Goal: Information Seeking & Learning: Understand process/instructions

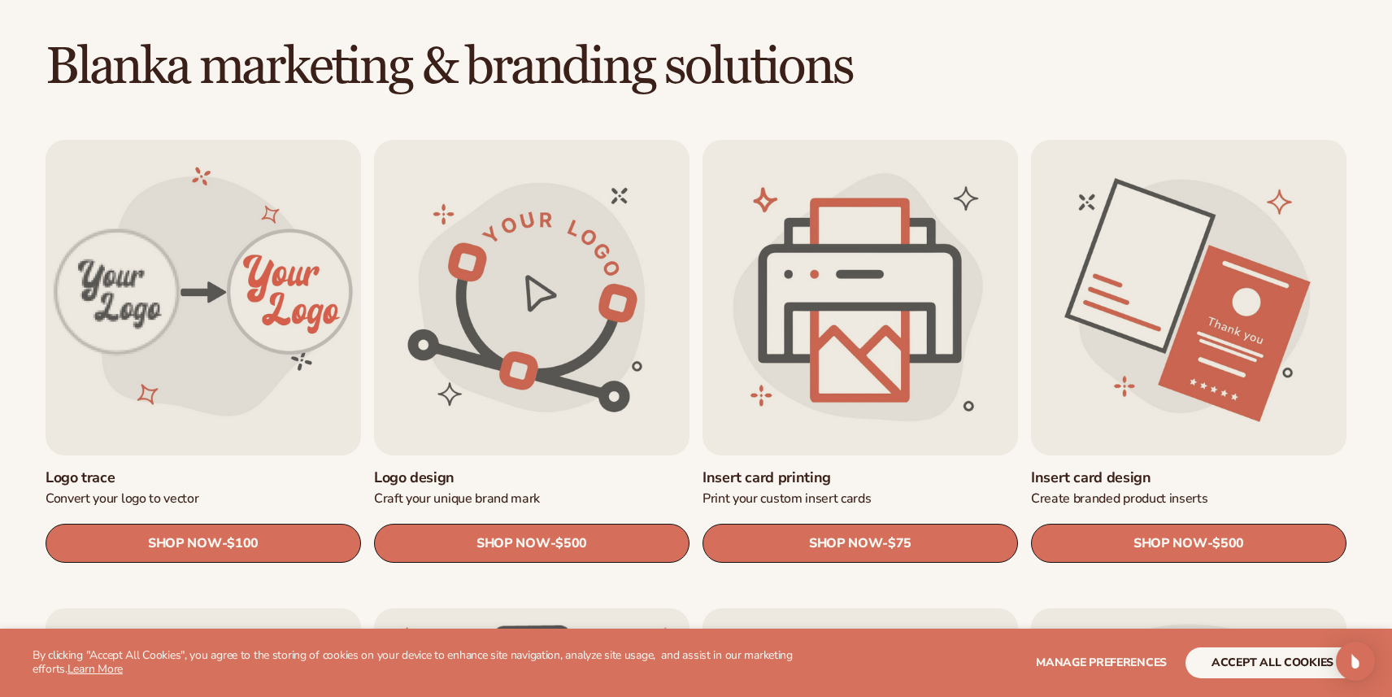
scroll to position [457, 0]
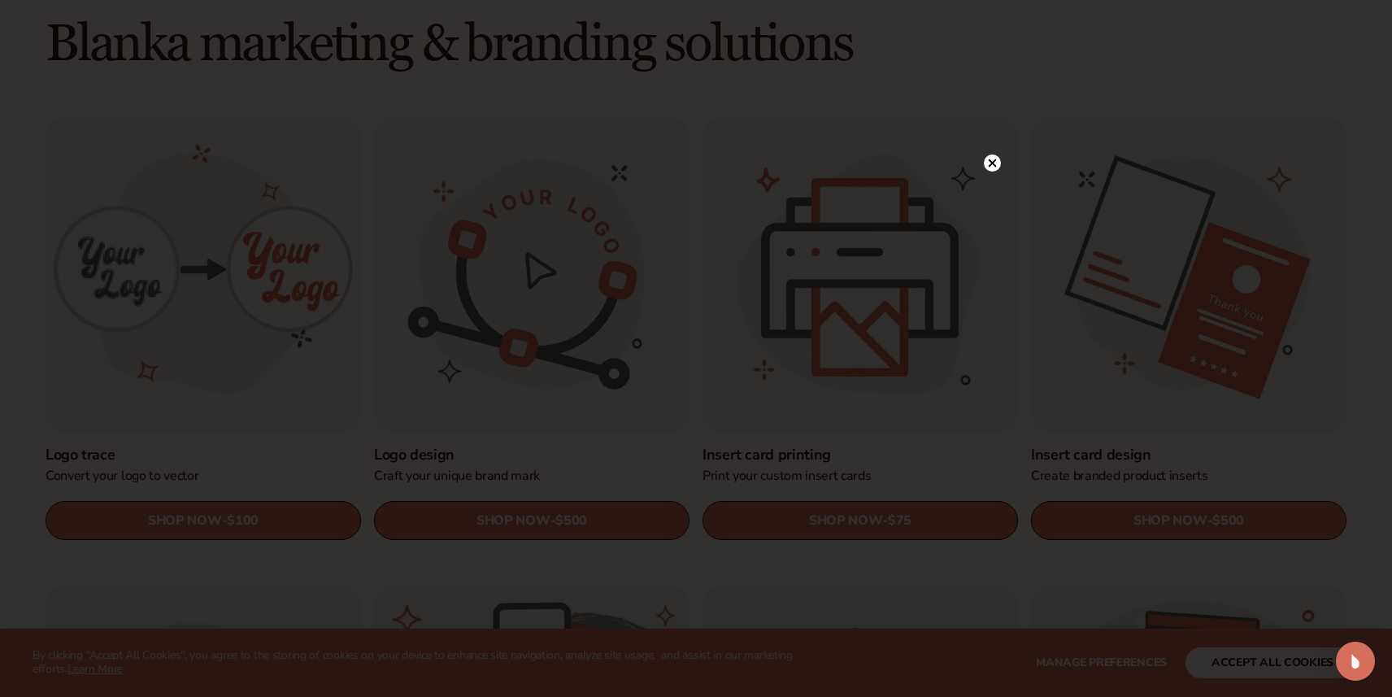
click at [993, 162] on icon at bounding box center [992, 163] width 8 height 8
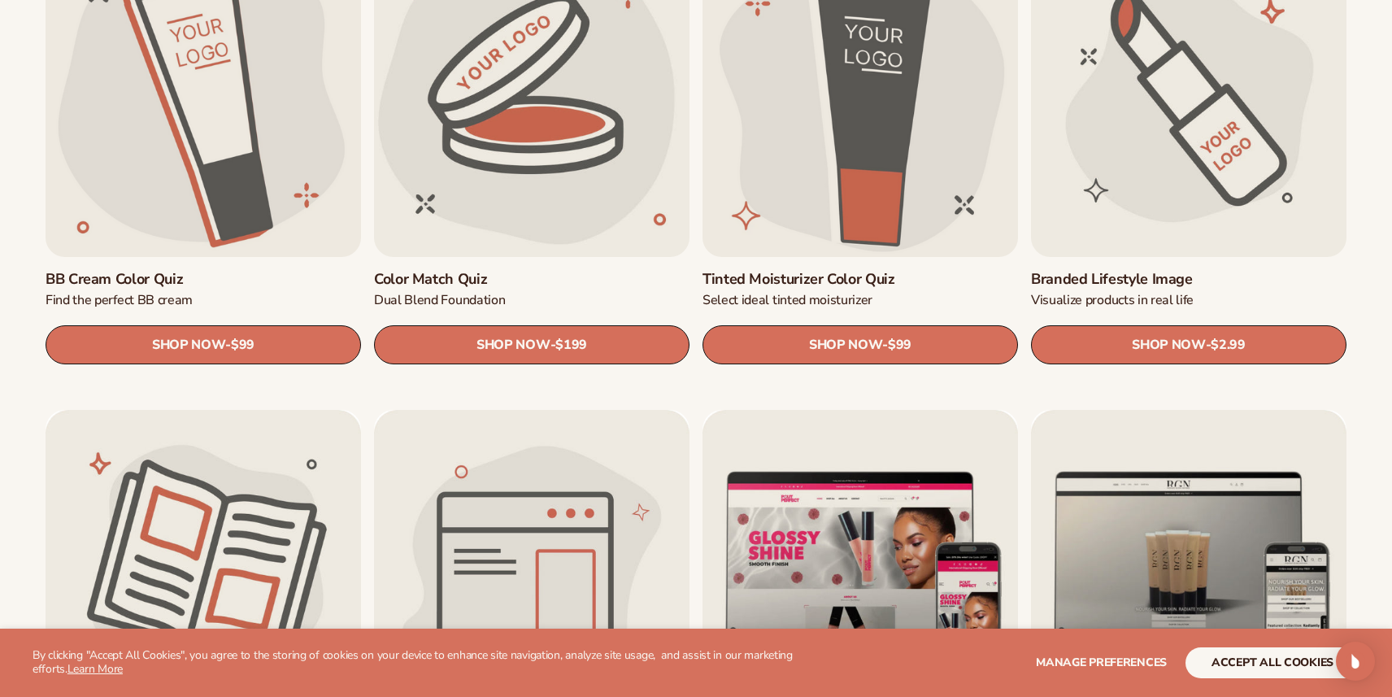
scroll to position [1570, 0]
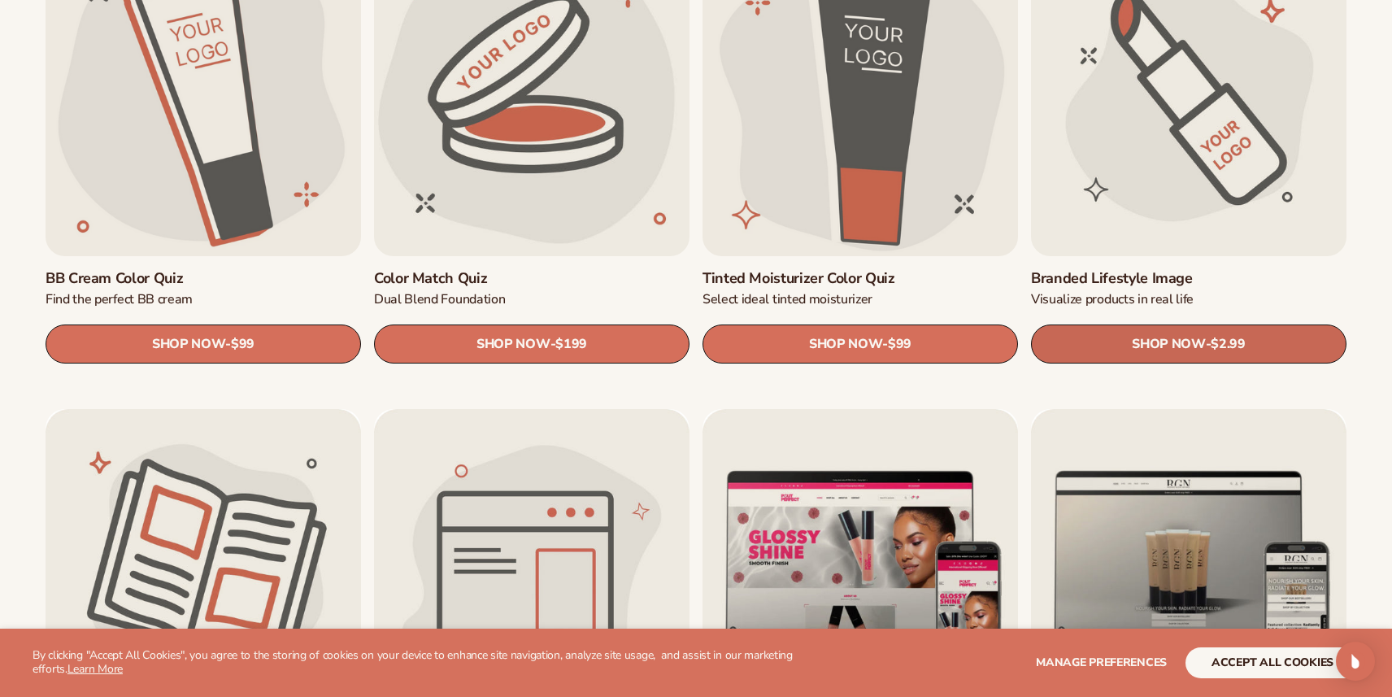
click at [1166, 345] on span "SHOP NOW" at bounding box center [1167, 343] width 73 height 15
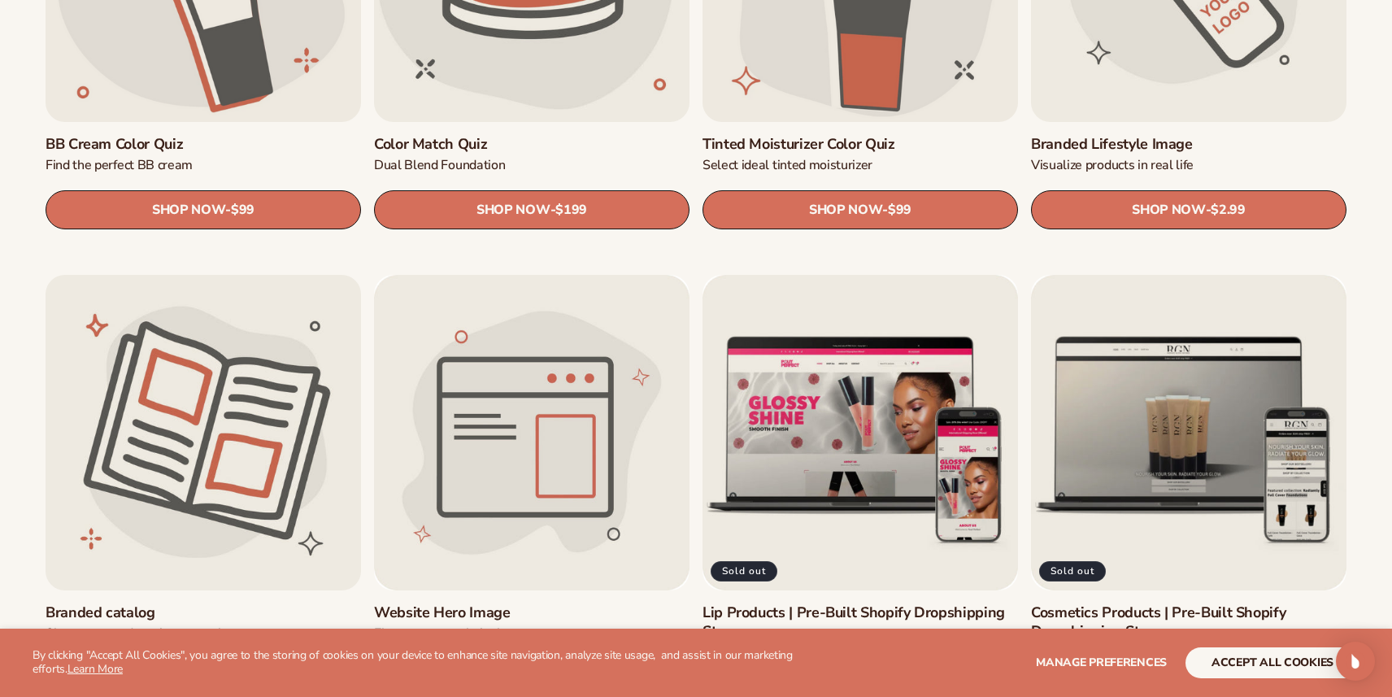
scroll to position [1815, 0]
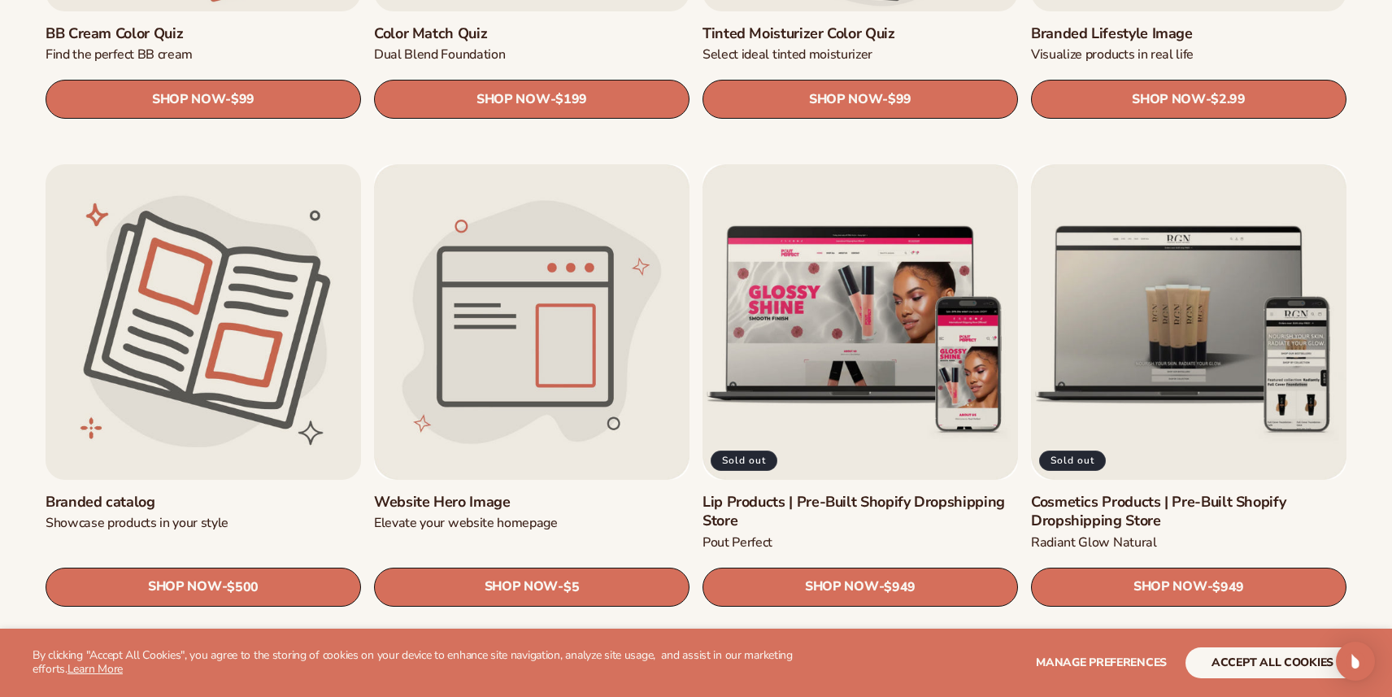
click at [220, 493] on link "Branded catalog" at bounding box center [203, 502] width 315 height 19
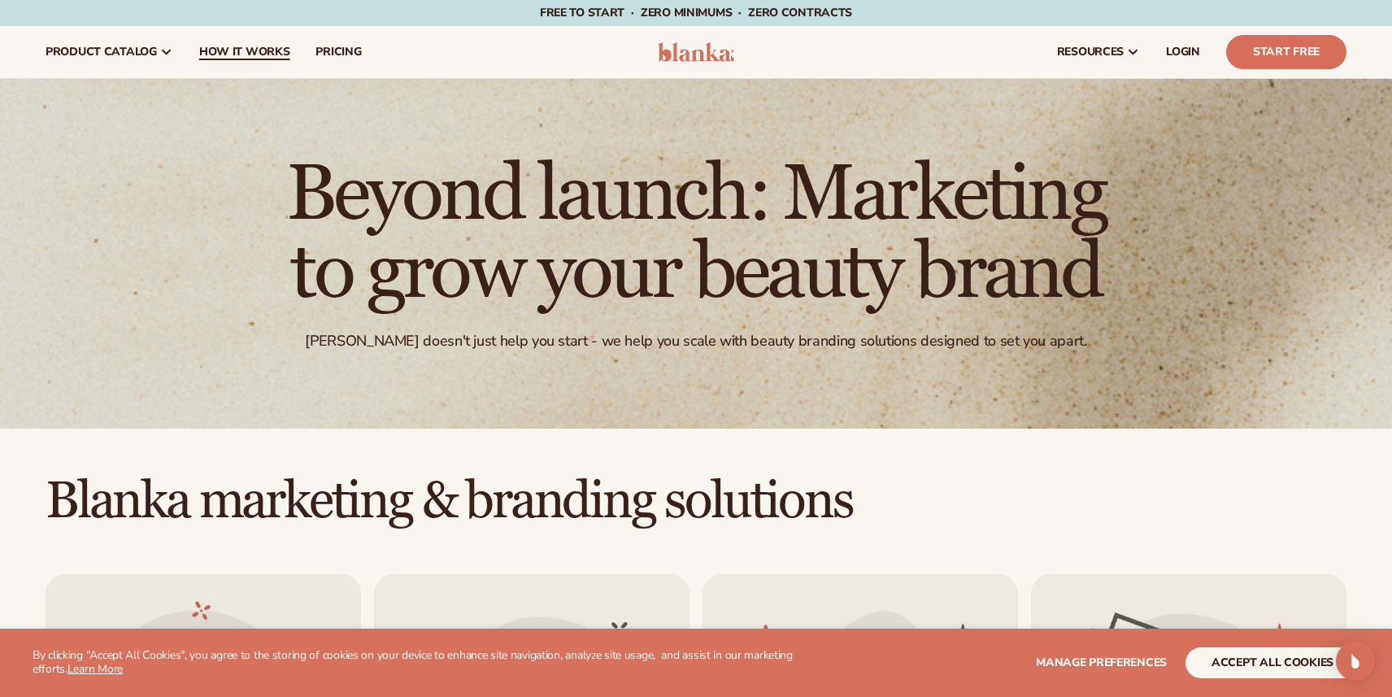
click at [251, 53] on span "How It Works" at bounding box center [244, 52] width 91 height 13
